Goal: Find specific page/section: Find specific page/section

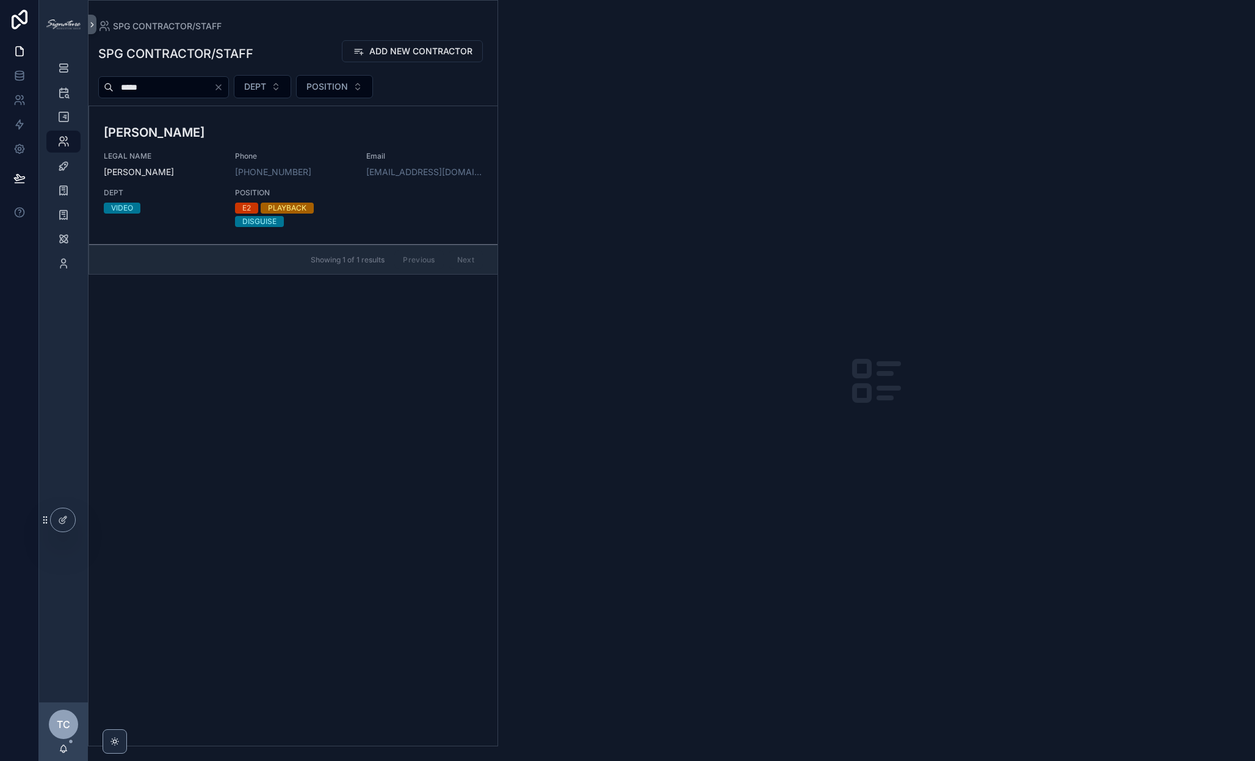
click at [209, 157] on span "LEGAL NAME" at bounding box center [162, 156] width 117 height 10
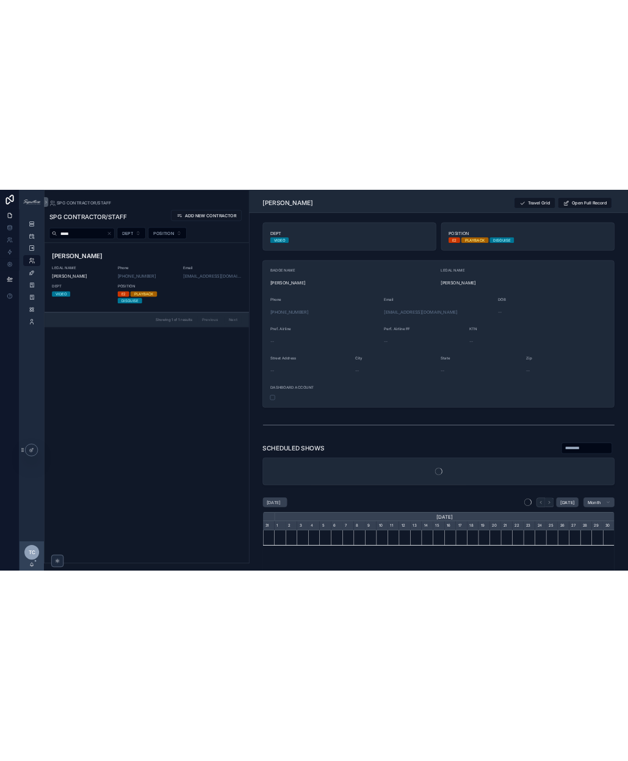
scroll to position [0, 702]
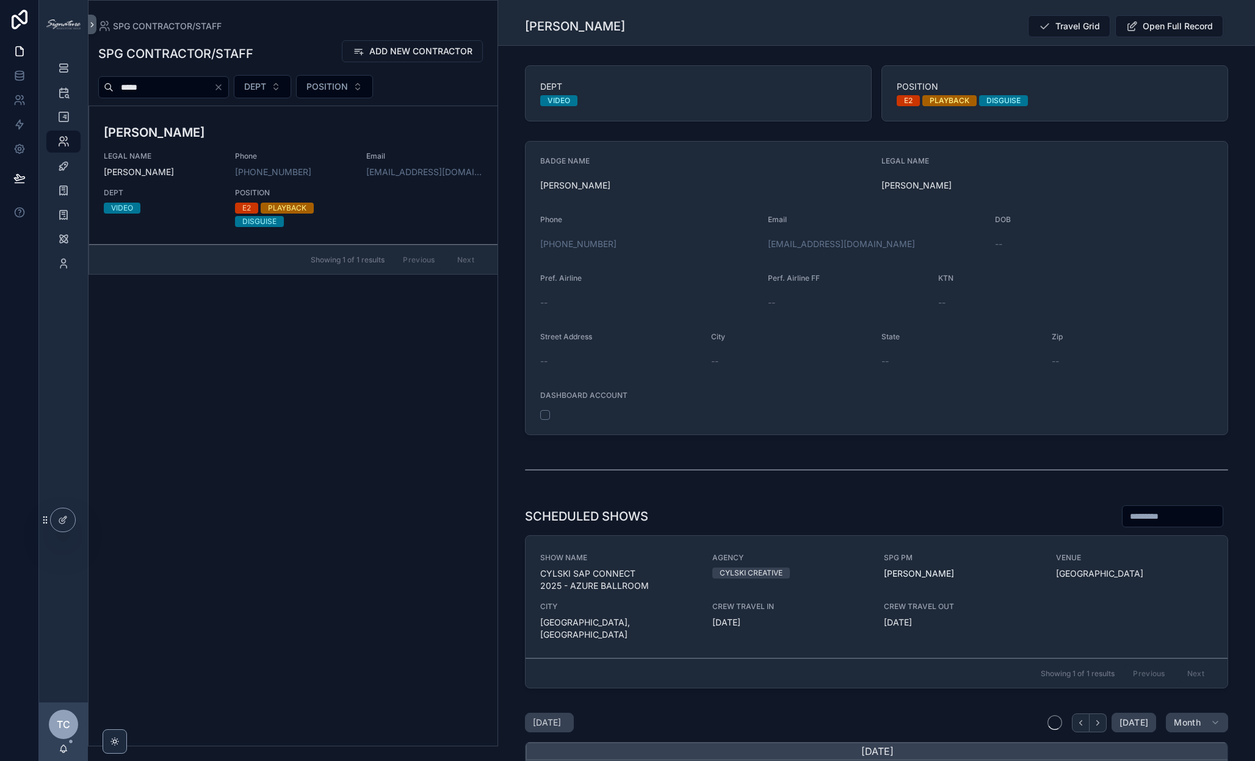
click at [0, 0] on icon "scrollable content" at bounding box center [0, 0] width 0 height 0
click at [62, 75] on div "SHOW LIST" at bounding box center [64, 69] width 20 height 20
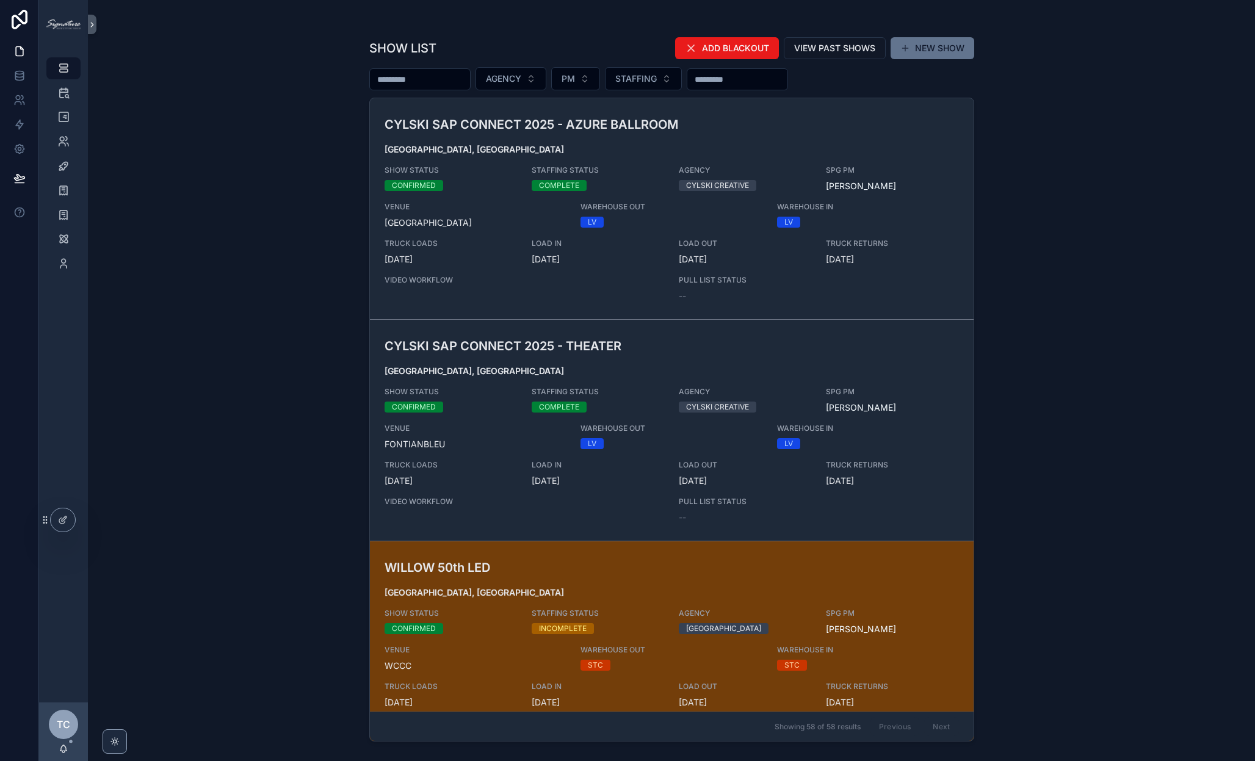
click at [527, 368] on span "[GEOGRAPHIC_DATA], [GEOGRAPHIC_DATA]" at bounding box center [672, 371] width 574 height 12
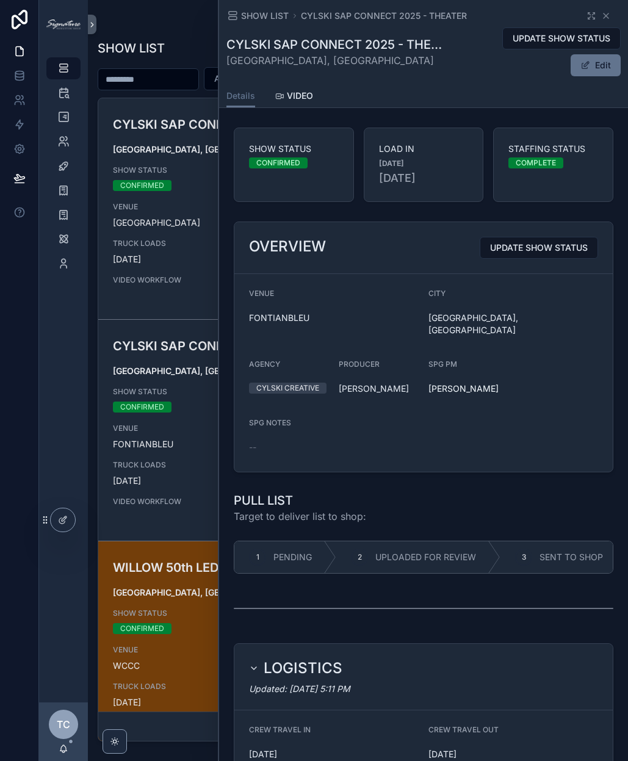
click at [203, 178] on div "SHOW STATUS CONFIRMED" at bounding box center [169, 178] width 112 height 26
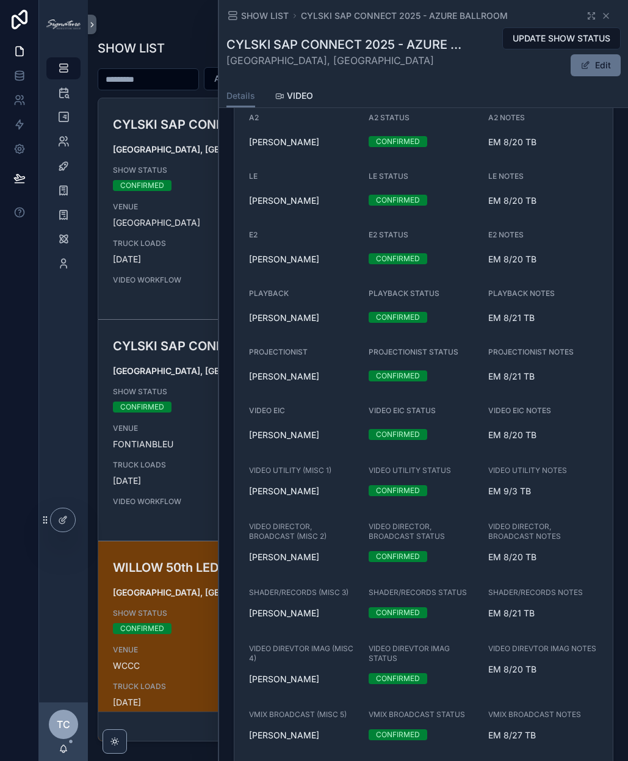
scroll to position [1578, 0]
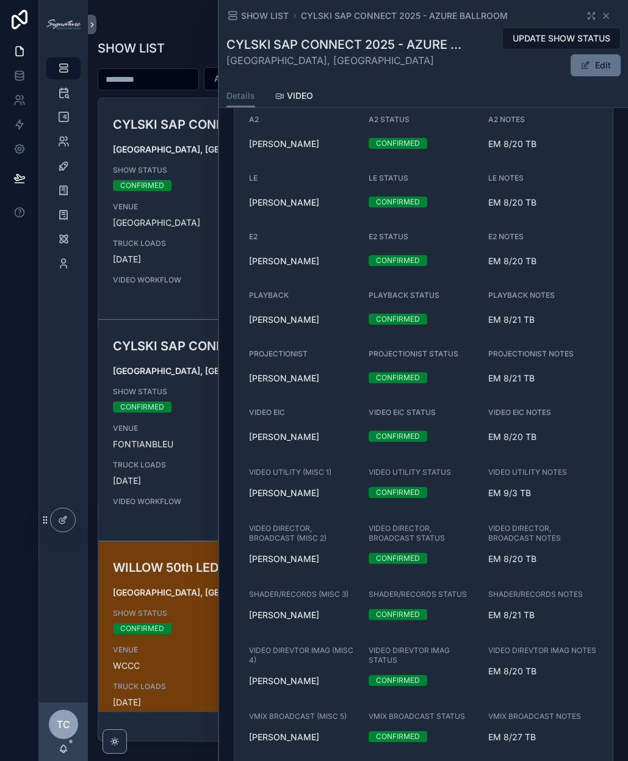
click at [609, 17] on icon "scrollable content" at bounding box center [606, 16] width 10 height 10
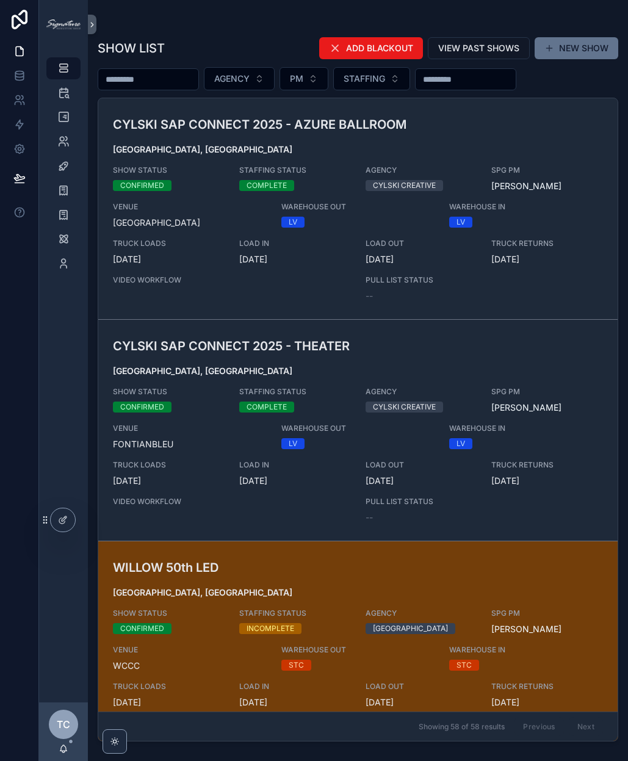
click at [200, 444] on span "FONTIANBLEU" at bounding box center [190, 444] width 154 height 12
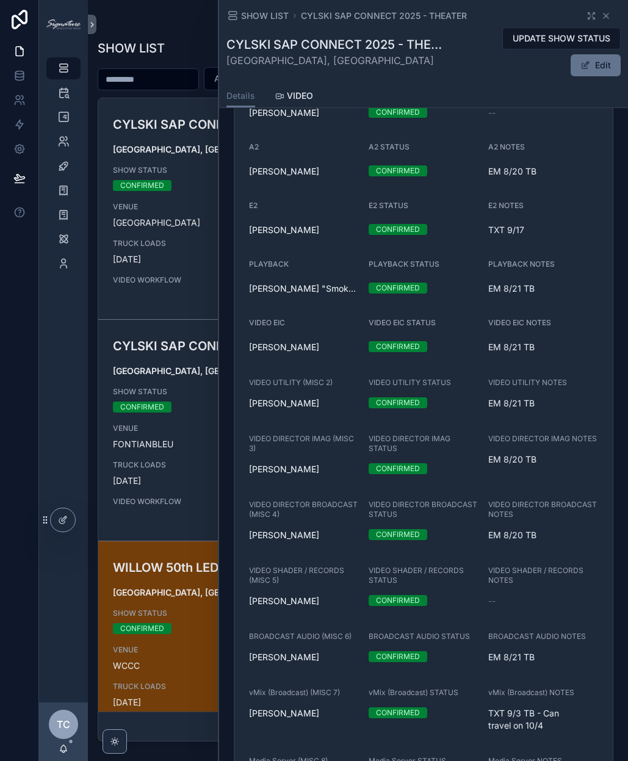
scroll to position [1608, 0]
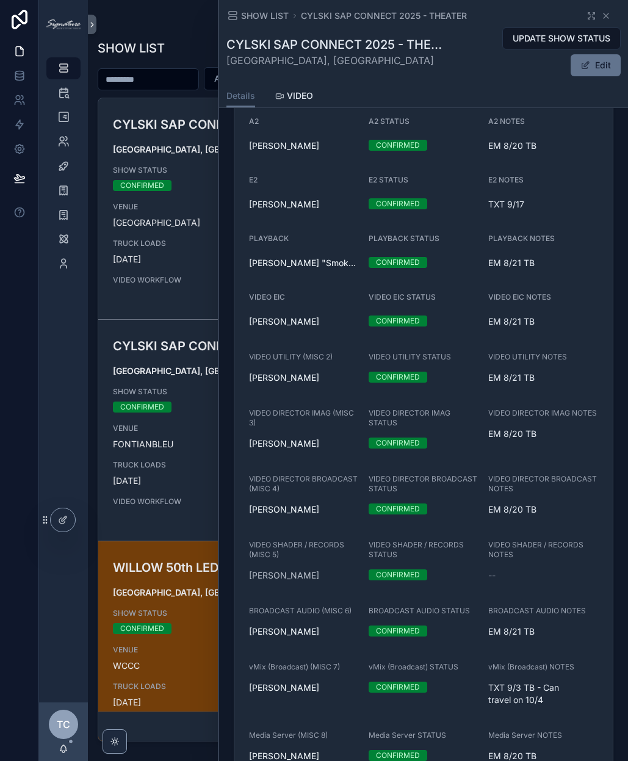
click at [262, 569] on span "[PERSON_NAME]" at bounding box center [284, 575] width 70 height 12
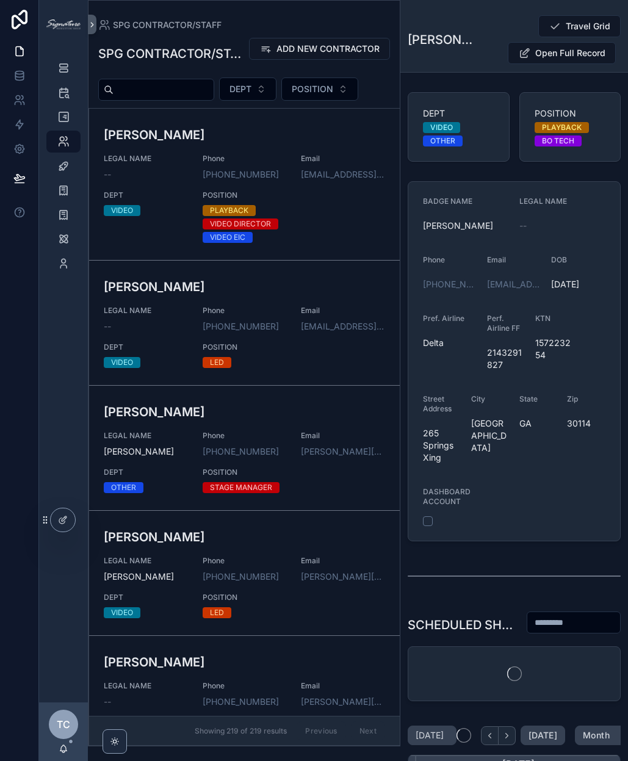
scroll to position [0, 212]
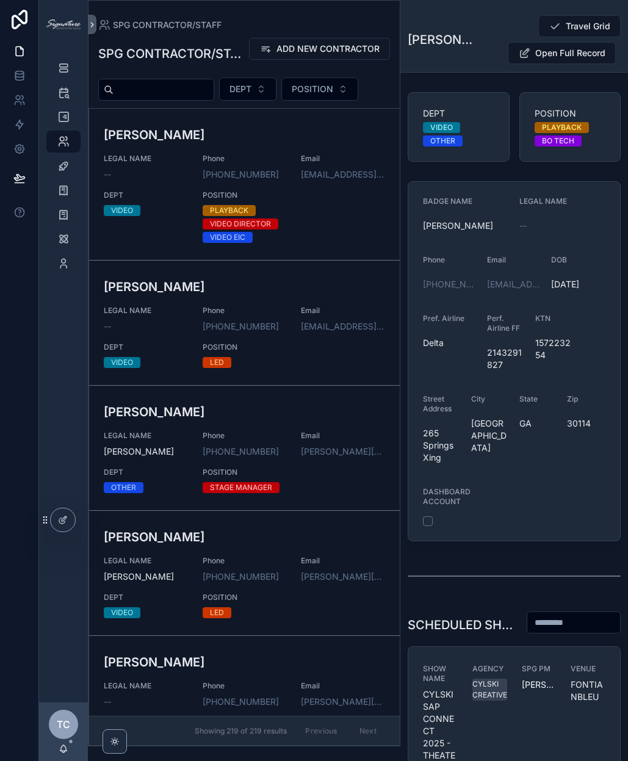
click at [0, 0] on icon "scrollable content" at bounding box center [0, 0] width 0 height 0
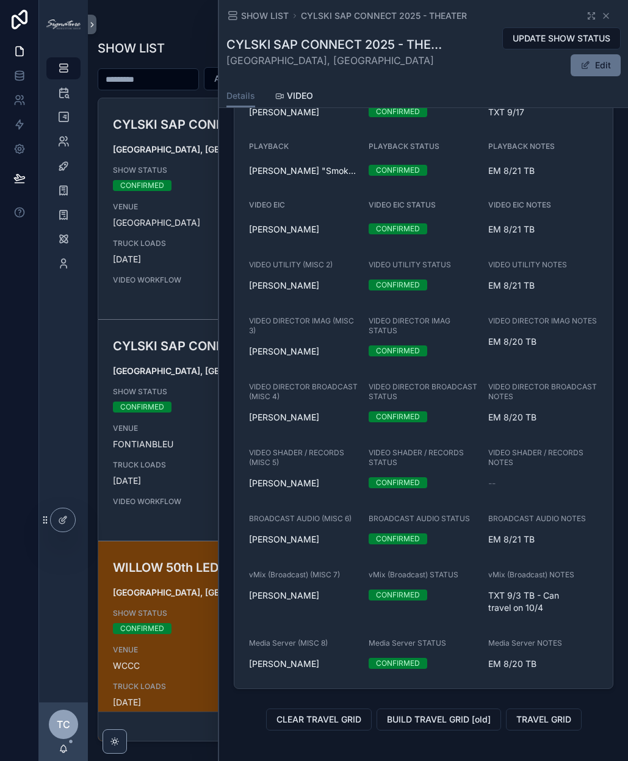
scroll to position [1699, 0]
